Goal: Information Seeking & Learning: Learn about a topic

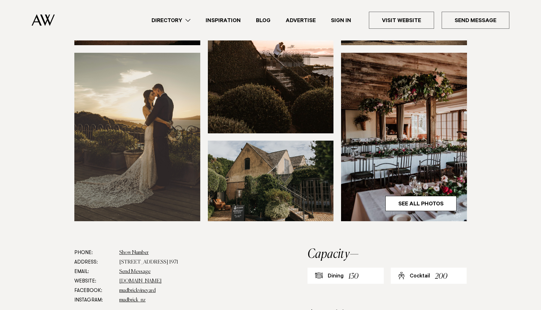
scroll to position [180, 0]
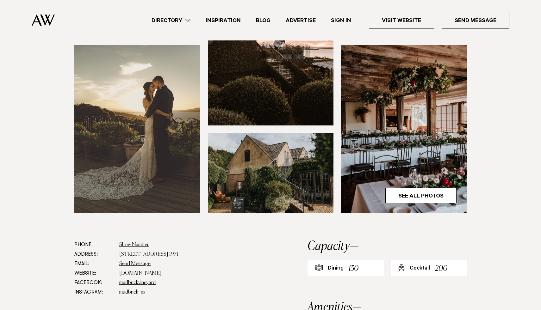
click at [401, 166] on img at bounding box center [404, 129] width 126 height 169
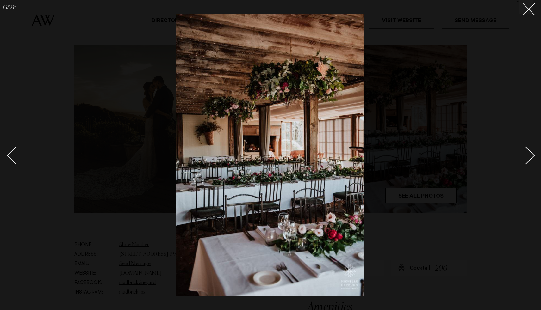
click at [530, 157] on div "Next slide" at bounding box center [526, 155] width 18 height 18
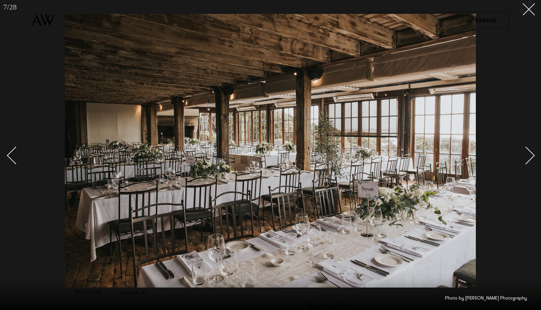
click at [532, 156] on div "Next slide" at bounding box center [526, 155] width 18 height 18
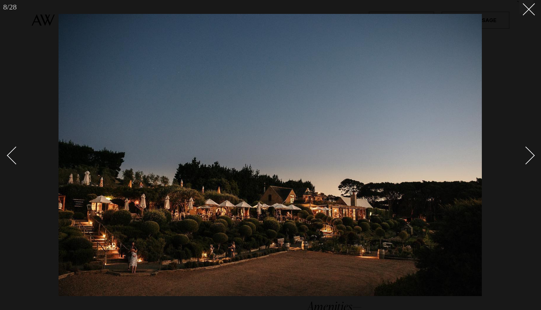
click at [532, 156] on div "Next slide" at bounding box center [526, 155] width 18 height 18
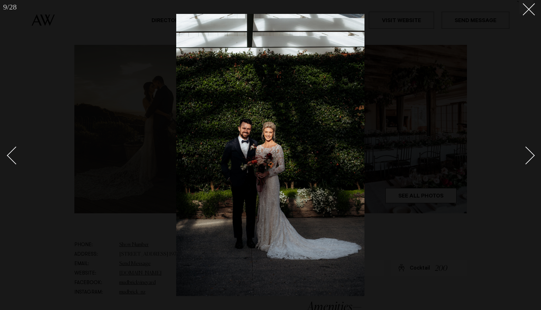
click at [532, 156] on div "Next slide" at bounding box center [526, 155] width 18 height 18
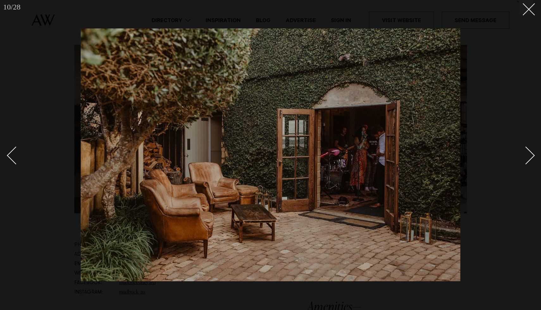
click at [532, 156] on div "Next slide" at bounding box center [526, 155] width 18 height 18
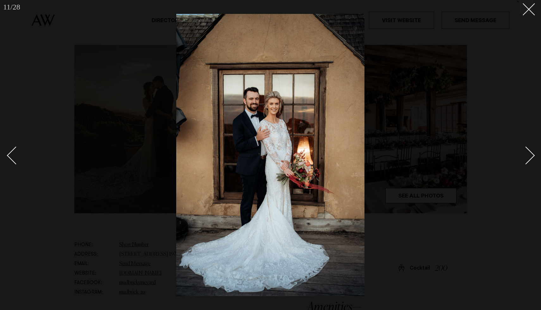
click at [532, 156] on div "Next slide" at bounding box center [526, 155] width 18 height 18
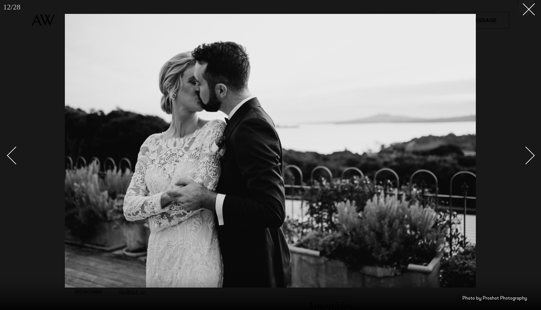
click at [12, 168] on link at bounding box center [19, 156] width 22 height 32
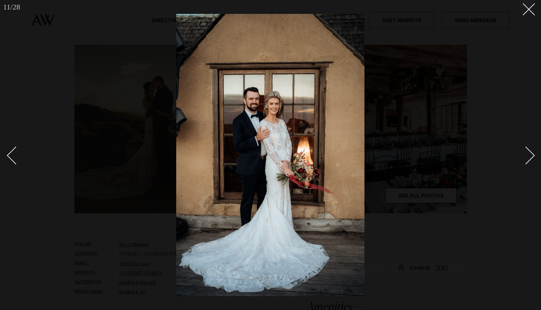
click at [529, 160] on div "Next slide" at bounding box center [526, 155] width 18 height 18
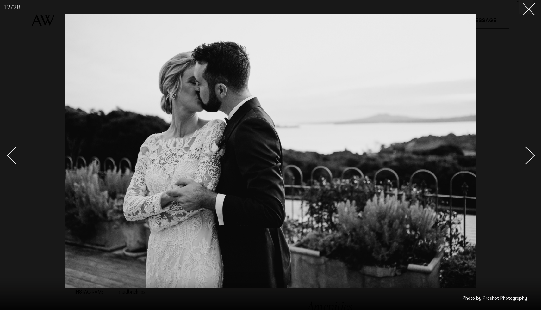
click at [529, 160] on div "Next slide" at bounding box center [526, 155] width 18 height 18
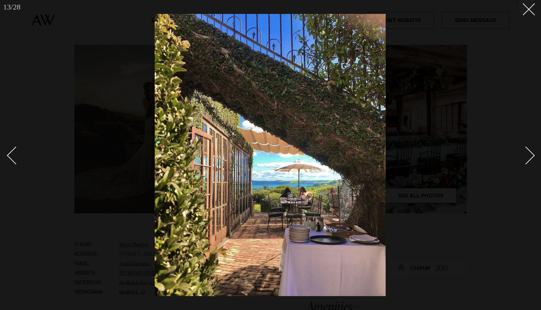
click at [529, 160] on div "Next slide" at bounding box center [526, 155] width 18 height 18
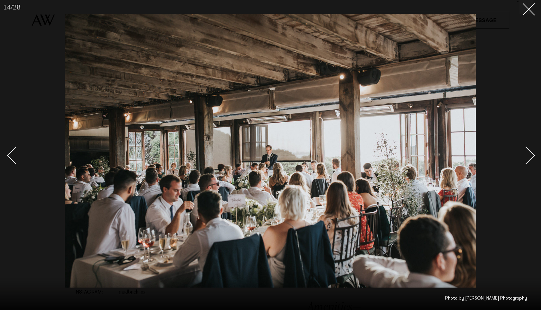
click at [529, 160] on div "Next slide" at bounding box center [526, 155] width 18 height 18
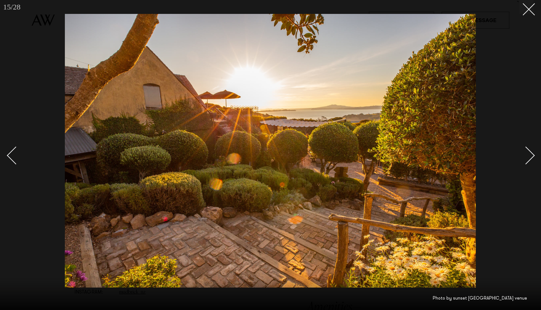
click at [529, 160] on div "Next slide" at bounding box center [526, 155] width 18 height 18
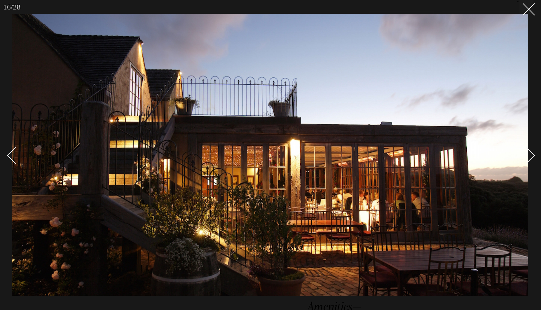
click at [529, 160] on div "Next slide" at bounding box center [526, 155] width 18 height 18
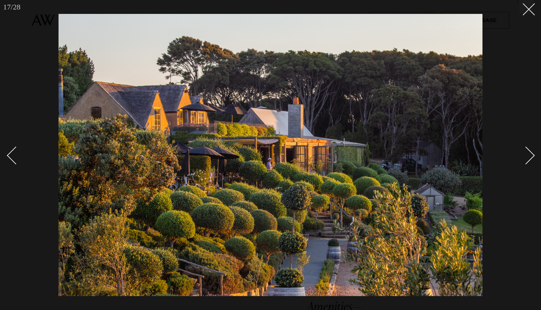
click at [529, 160] on div "Next slide" at bounding box center [526, 155] width 18 height 18
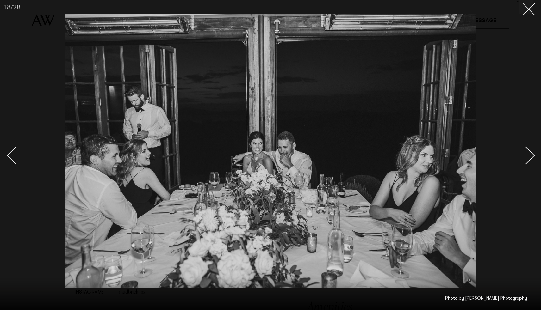
click at [529, 160] on div "Next slide" at bounding box center [526, 155] width 18 height 18
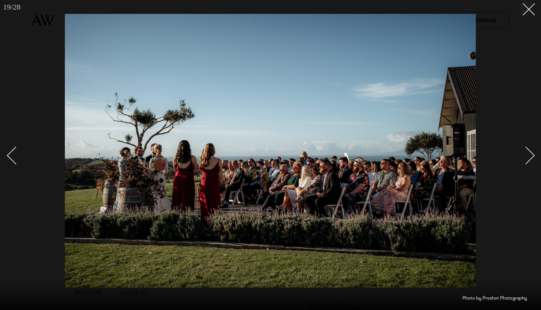
click at [529, 160] on div "Next slide" at bounding box center [526, 155] width 18 height 18
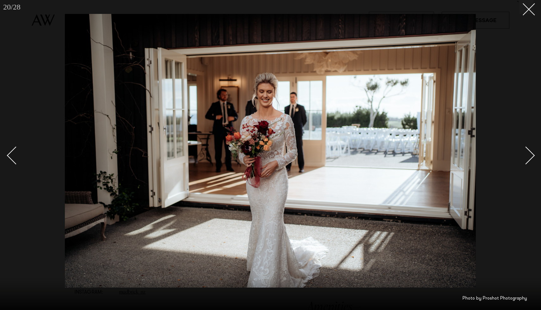
click at [529, 160] on div "Next slide" at bounding box center [526, 155] width 18 height 18
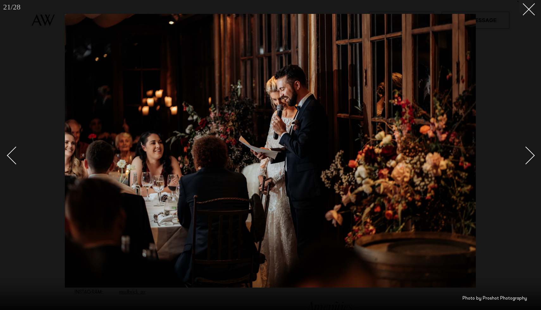
click at [8, 153] on link at bounding box center [19, 156] width 22 height 32
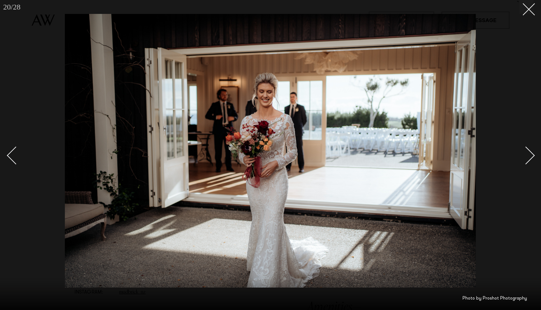
click at [532, 152] on link at bounding box center [522, 156] width 22 height 32
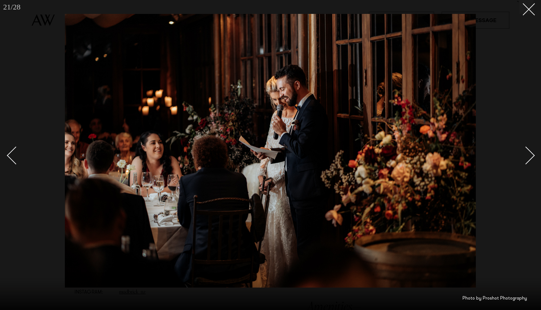
click at [532, 152] on link at bounding box center [522, 156] width 22 height 32
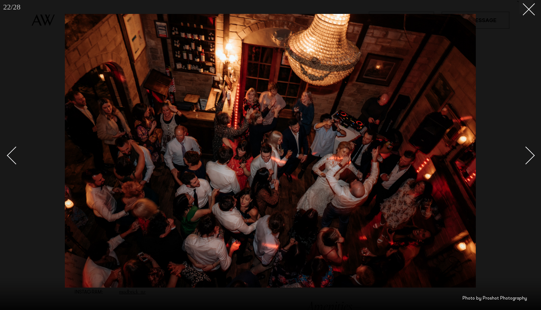
click at [534, 159] on div at bounding box center [270, 155] width 541 height 310
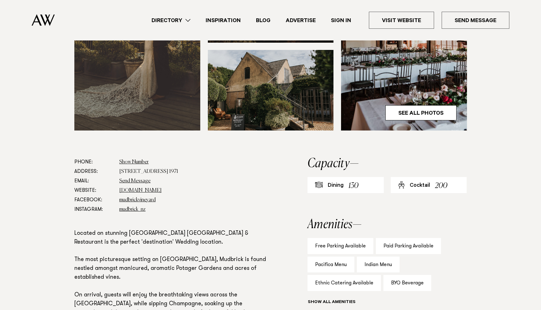
scroll to position [115, 0]
